Goal: Information Seeking & Learning: Learn about a topic

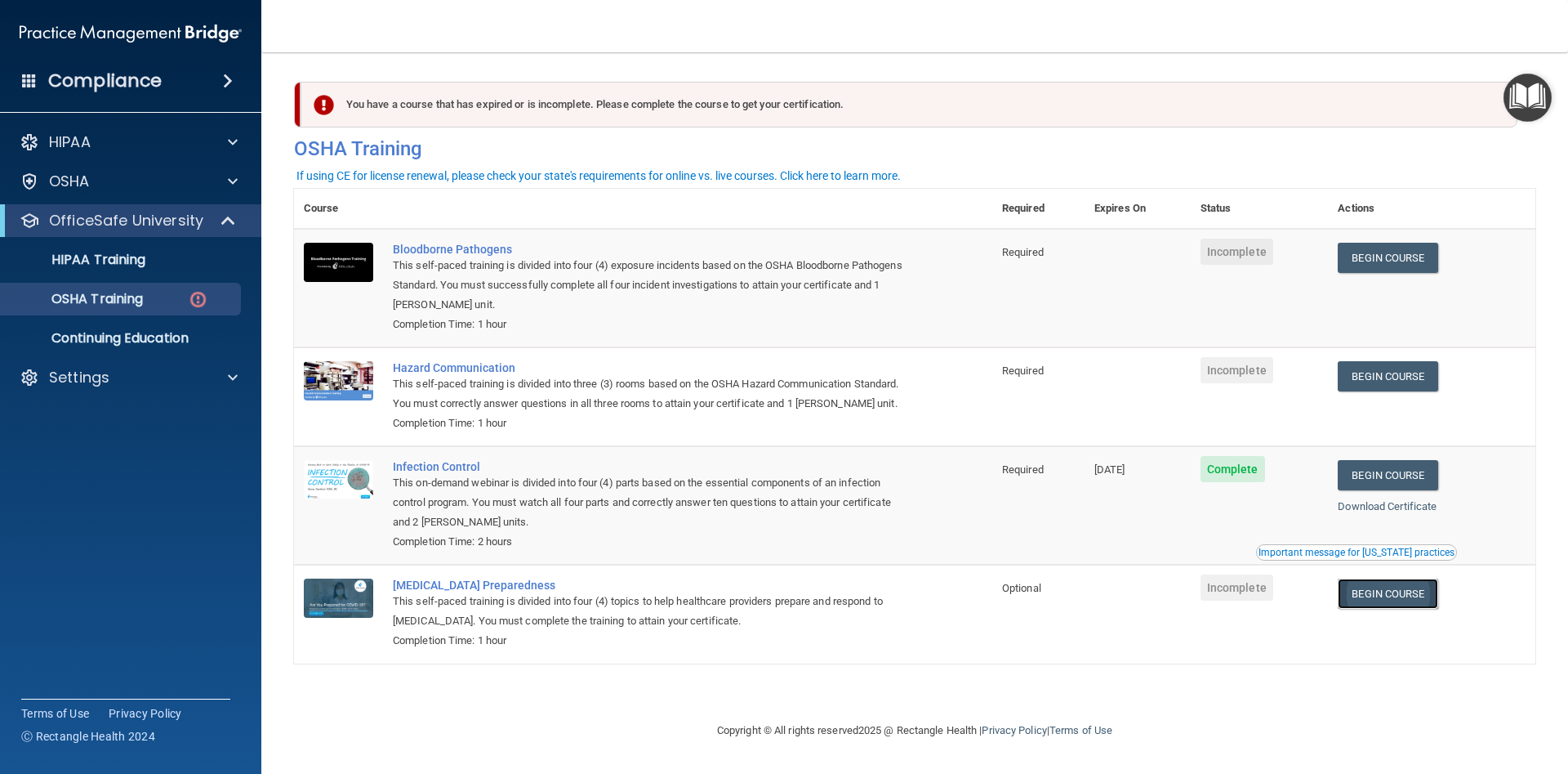
click at [1387, 595] on link "Begin Course" at bounding box center [1387, 593] width 99 height 30
click at [498, 370] on div "Hazard Communication" at bounding box center [651, 367] width 518 height 13
